Goal: Find specific page/section: Find specific page/section

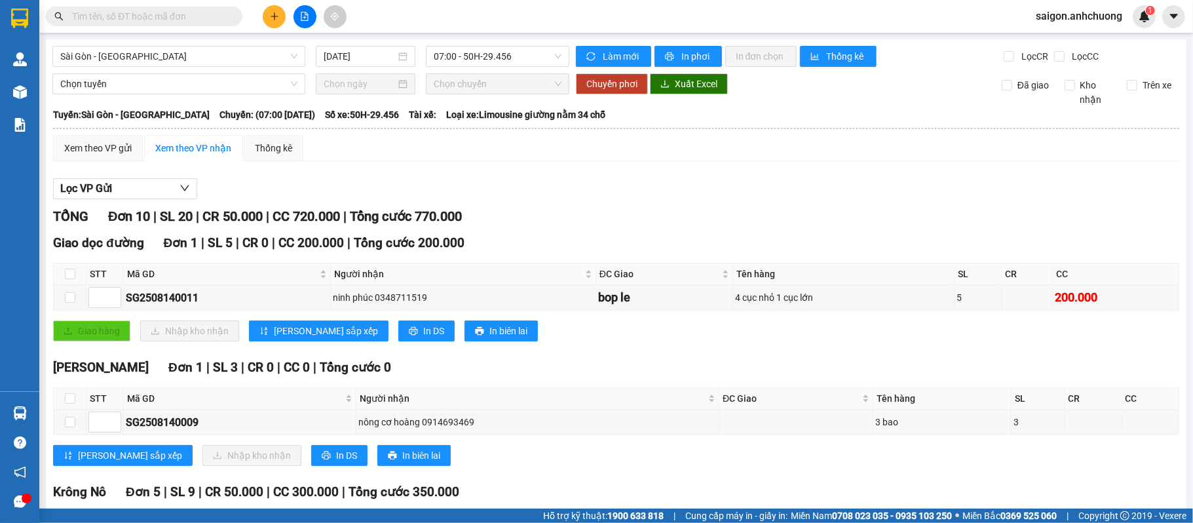
click at [118, 22] on input "text" at bounding box center [149, 16] width 155 height 14
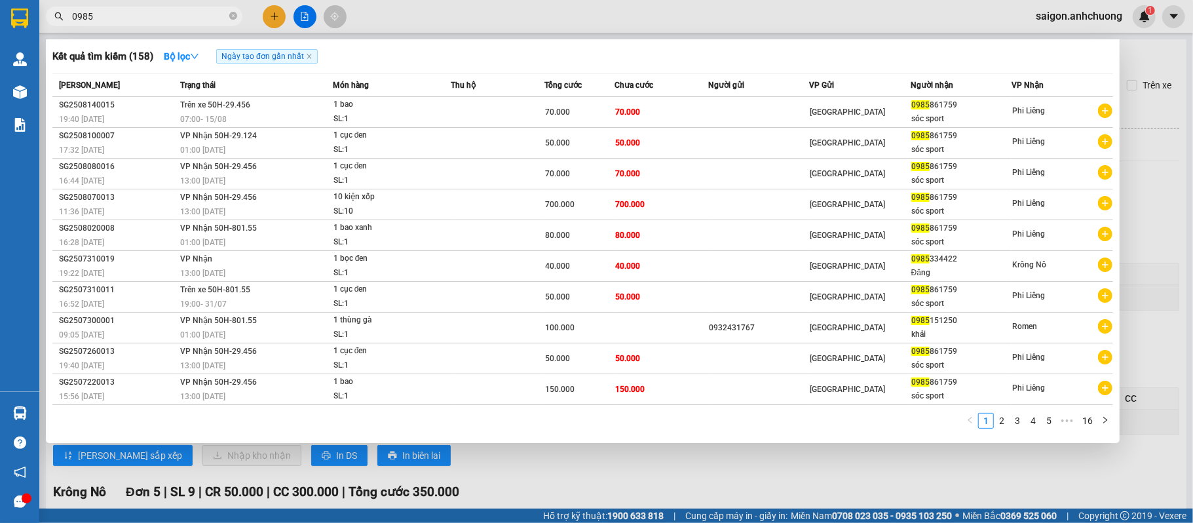
type input "0985"
click at [1165, 204] on div at bounding box center [596, 261] width 1193 height 523
